Goal: Share content: Share content

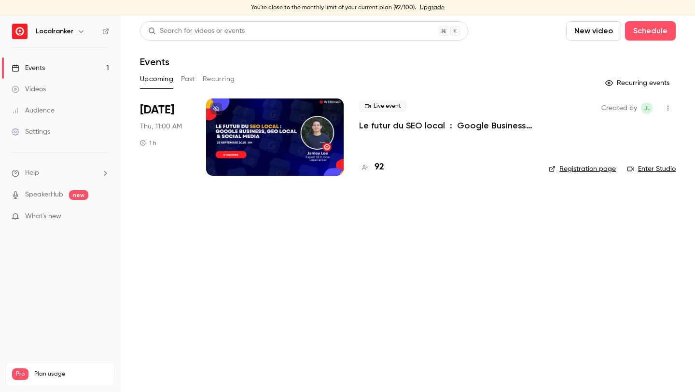
click at [381, 169] on h4 "92" at bounding box center [379, 167] width 10 height 13
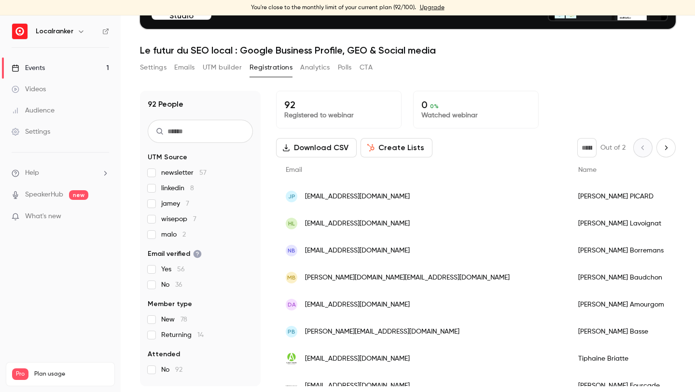
scroll to position [13, 0]
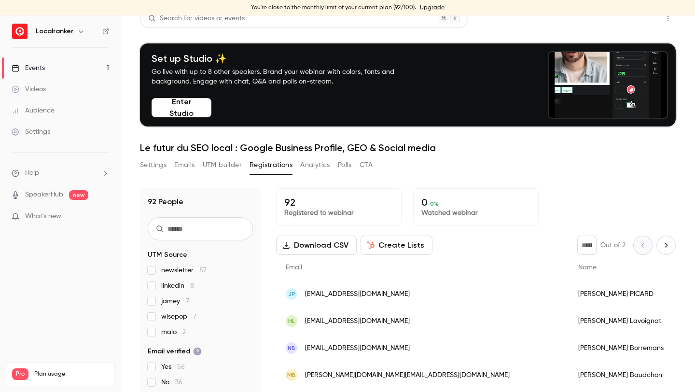
click at [638, 24] on button "Share" at bounding box center [633, 18] width 38 height 19
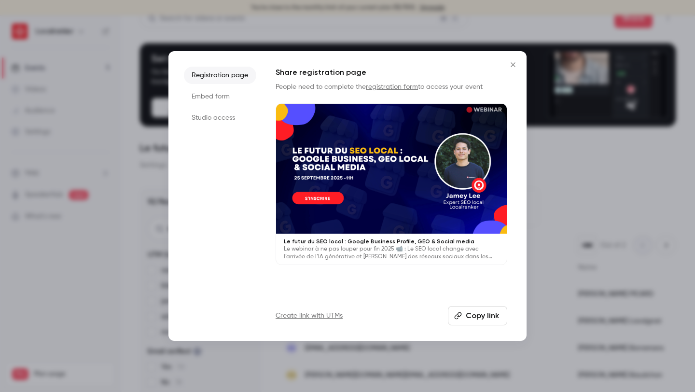
click at [324, 316] on link "Create link with UTMs" at bounding box center [309, 316] width 67 height 10
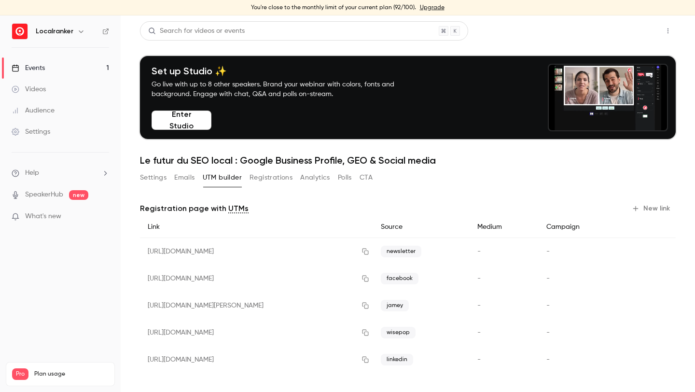
click at [630, 36] on button "Share" at bounding box center [633, 30] width 38 height 19
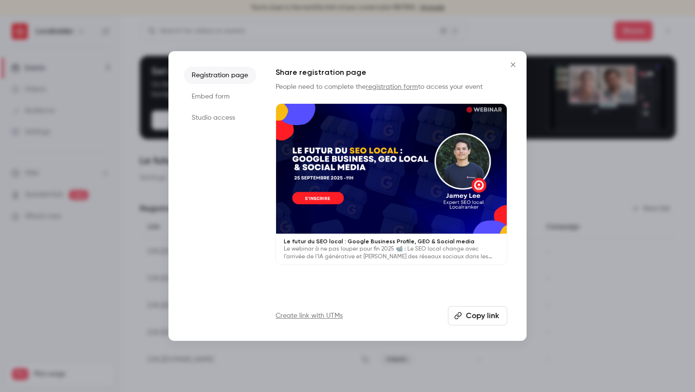
click at [480, 315] on button "Copy link" at bounding box center [477, 315] width 59 height 19
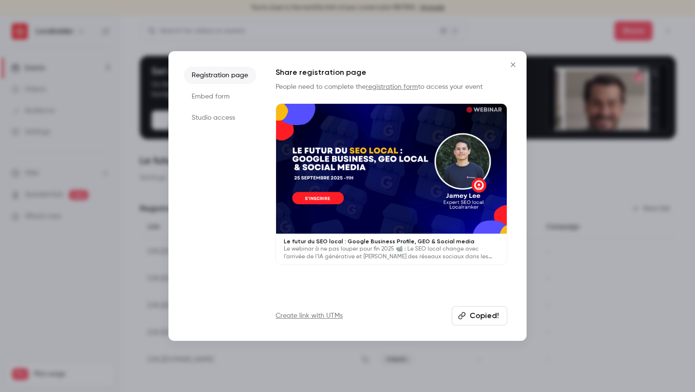
click at [611, 268] on div at bounding box center [347, 196] width 695 height 392
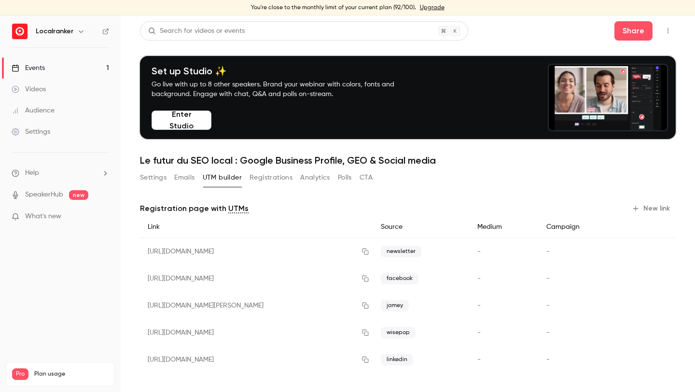
click at [38, 66] on div "Events" at bounding box center [28, 68] width 33 height 10
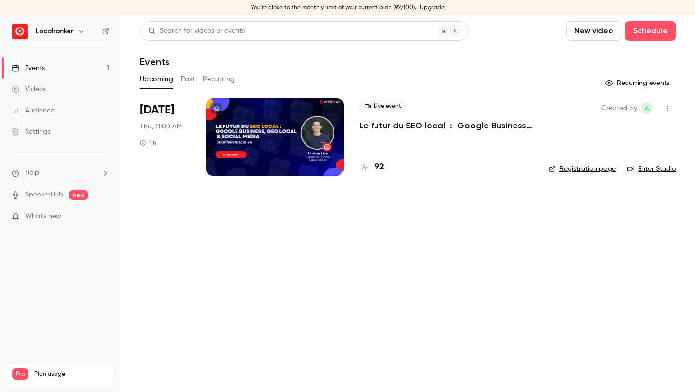
click at [273, 136] on div at bounding box center [275, 136] width 138 height 77
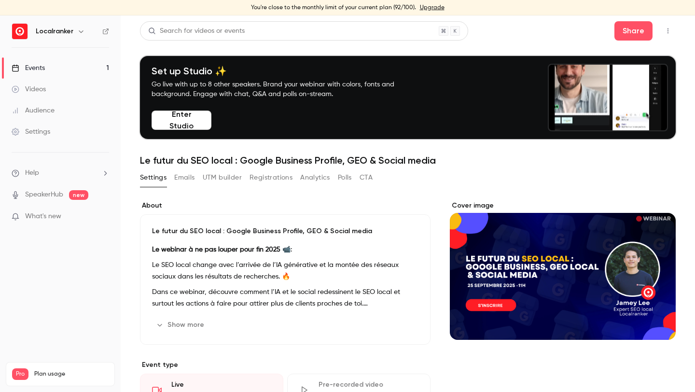
click at [81, 74] on link "Events 1" at bounding box center [60, 67] width 121 height 21
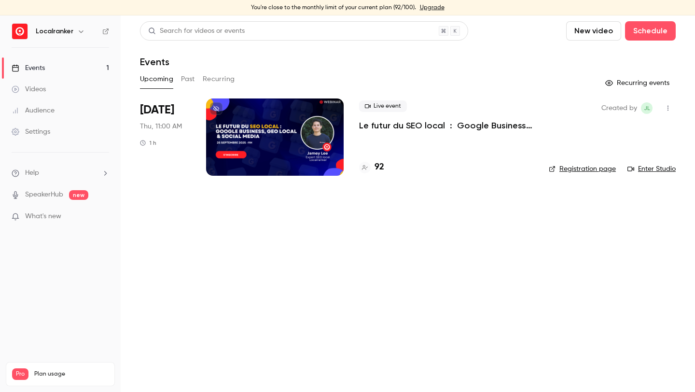
click at [383, 167] on h4 "92" at bounding box center [379, 167] width 10 height 13
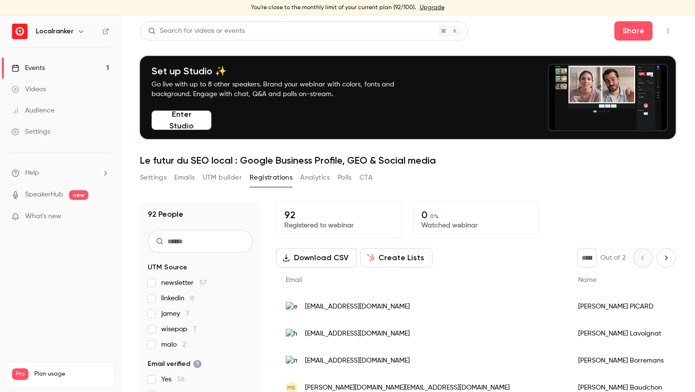
scroll to position [110, 0]
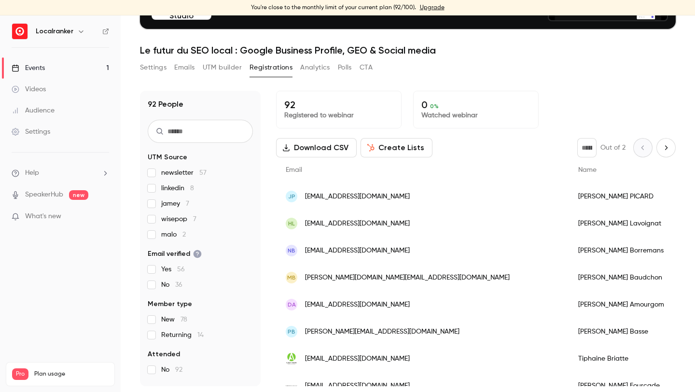
click at [167, 235] on span "malo 2" at bounding box center [173, 235] width 25 height 10
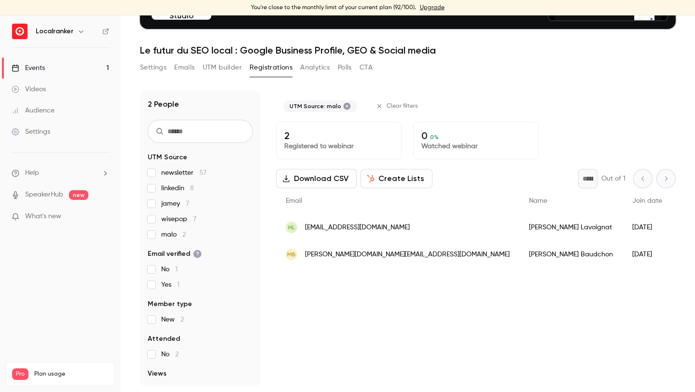
click at [174, 234] on span "malo 2" at bounding box center [173, 235] width 25 height 10
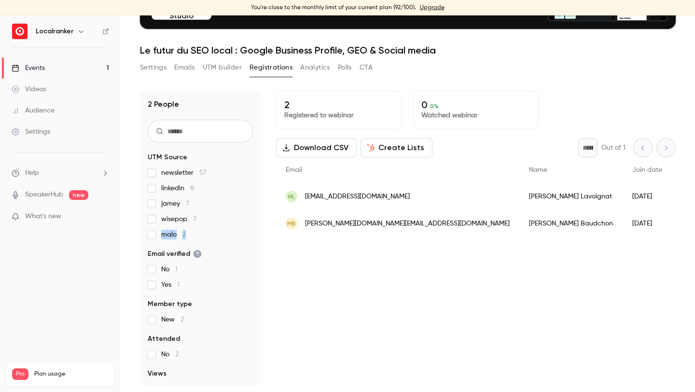
click at [174, 234] on span "malo 2" at bounding box center [173, 235] width 25 height 10
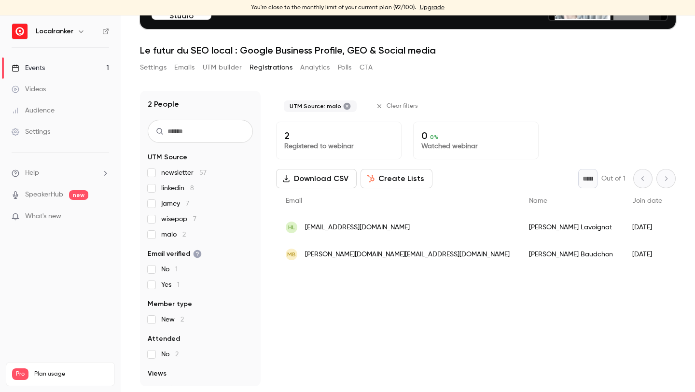
click at [179, 201] on span "[PERSON_NAME] 7" at bounding box center [175, 204] width 28 height 10
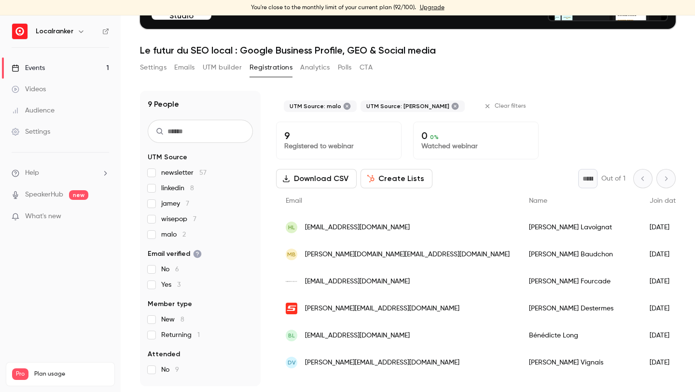
click at [152, 208] on label "[PERSON_NAME] 7" at bounding box center [200, 204] width 105 height 10
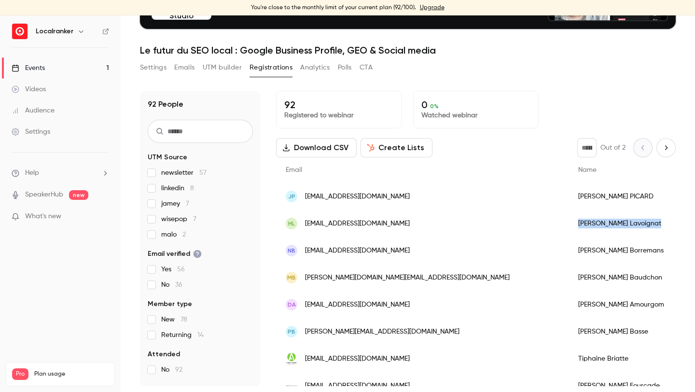
drag, startPoint x: 511, startPoint y: 223, endPoint x: 453, endPoint y: 223, distance: 57.9
click at [568, 223] on div "[PERSON_NAME]" at bounding box center [628, 223] width 121 height 27
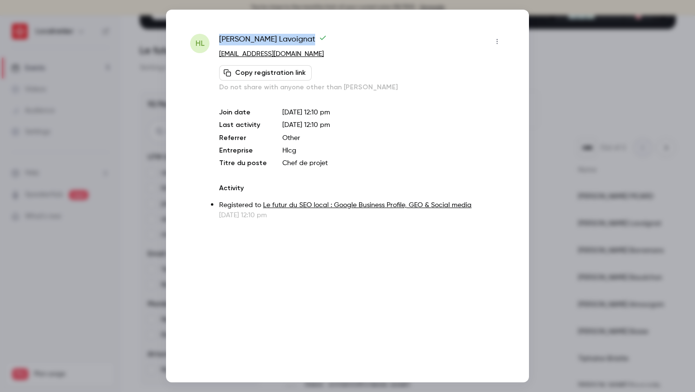
drag, startPoint x: 279, startPoint y: 41, endPoint x: 221, endPoint y: 37, distance: 58.1
click at [221, 37] on span "[PERSON_NAME]" at bounding box center [273, 41] width 108 height 15
copy span "[PERSON_NAME]"
click at [162, 60] on div at bounding box center [347, 196] width 695 height 392
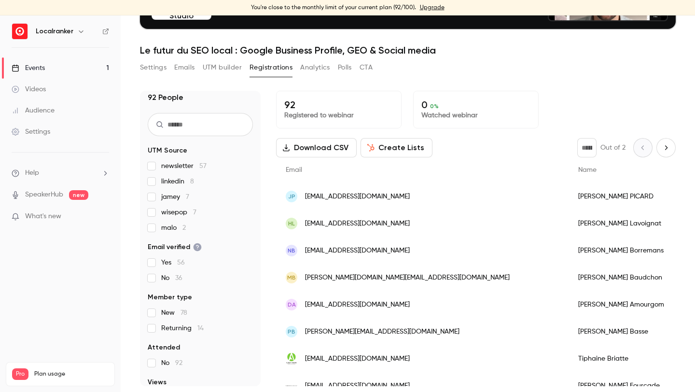
scroll to position [7, 0]
click at [171, 208] on span "wisepop 7" at bounding box center [178, 212] width 35 height 10
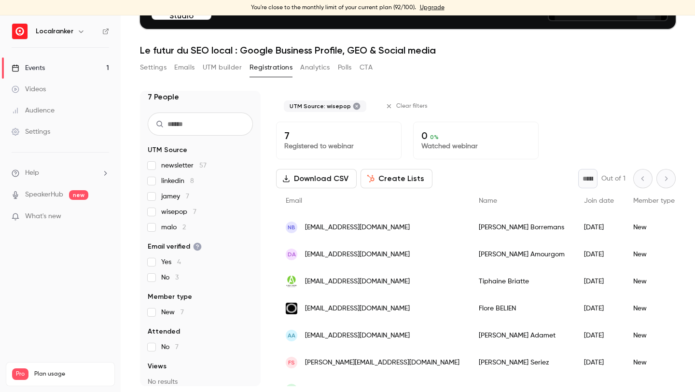
click at [171, 208] on span "wisepop 7" at bounding box center [178, 212] width 35 height 10
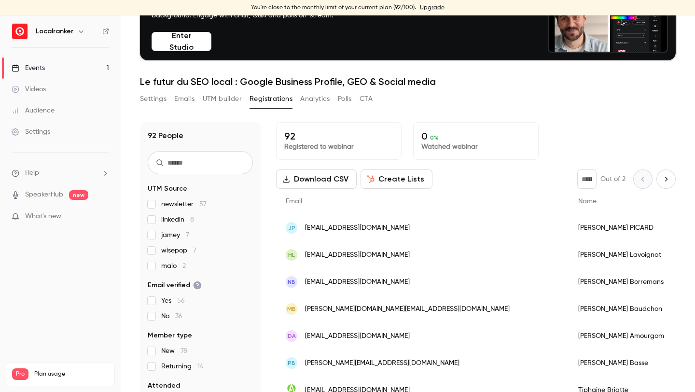
scroll to position [23, 0]
